Goal: Task Accomplishment & Management: Use online tool/utility

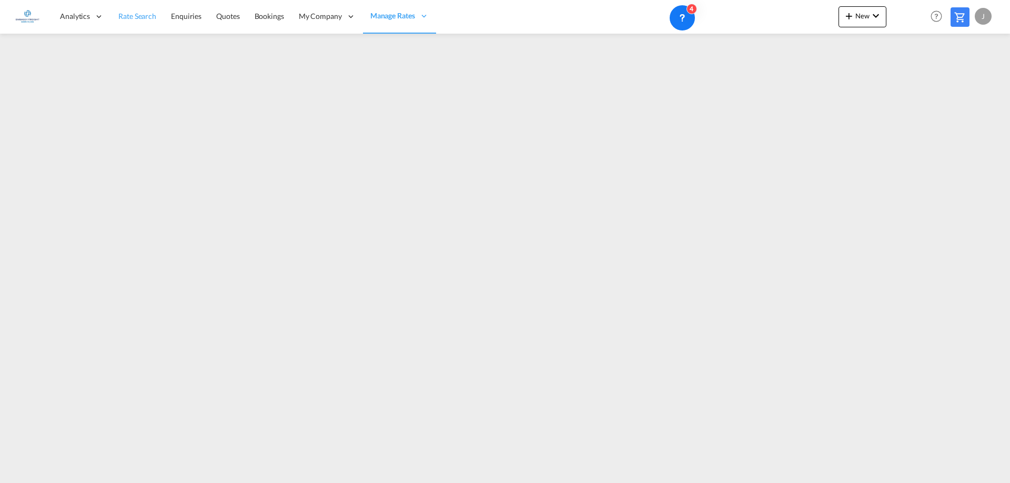
click at [135, 16] on span "Rate Search" at bounding box center [137, 16] width 38 height 9
click at [867, 10] on button "New" at bounding box center [862, 16] width 48 height 21
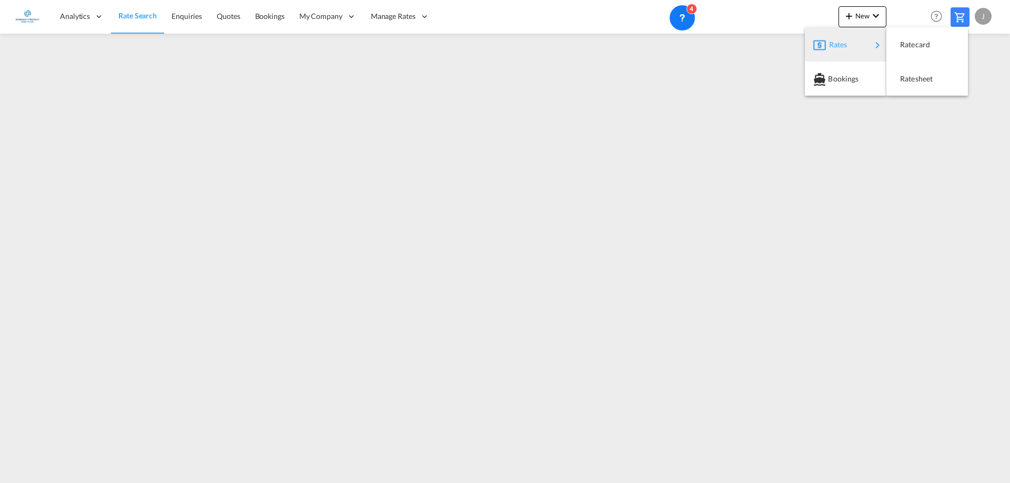
click at [958, 211] on md-backdrop at bounding box center [505, 241] width 1010 height 483
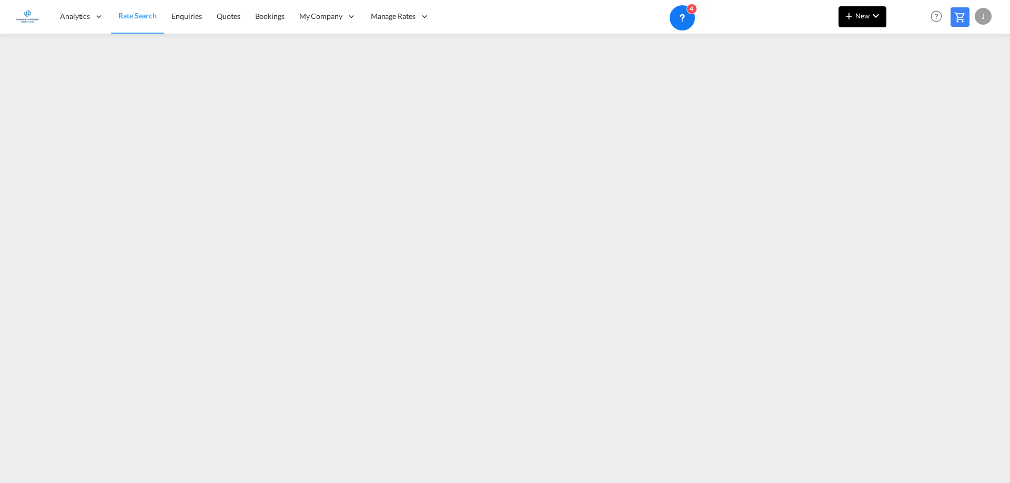
click at [857, 18] on span "New" at bounding box center [861, 16] width 39 height 8
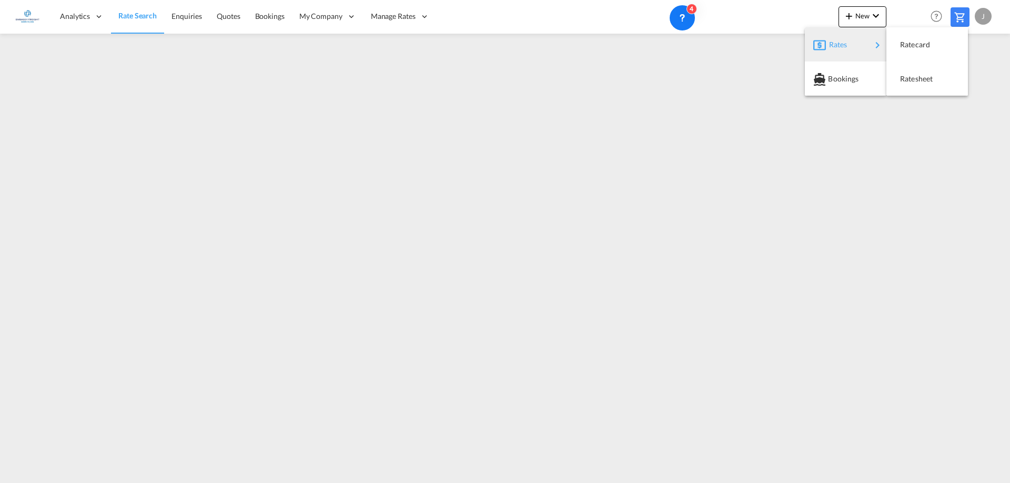
click at [865, 28] on button "Rates" at bounding box center [846, 44] width 82 height 34
click at [911, 77] on span "Ratesheet" at bounding box center [906, 78] width 12 height 21
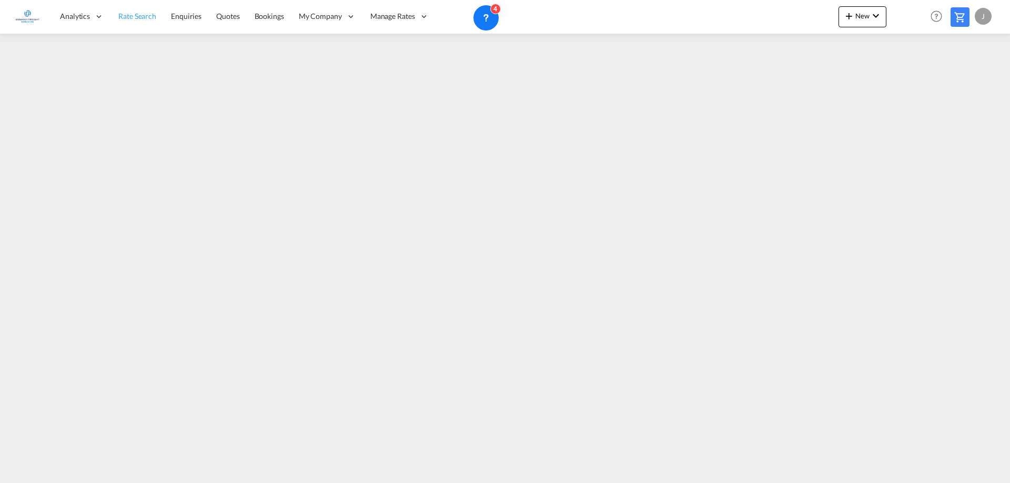
click at [138, 15] on span "Rate Search" at bounding box center [137, 16] width 38 height 9
